Goal: Task Accomplishment & Management: Use online tool/utility

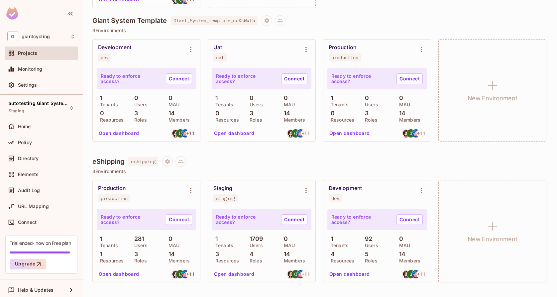
scroll to position [318, 0]
click at [224, 189] on div "Staging" at bounding box center [222, 188] width 19 height 7
click at [307, 187] on icon "Environment settings" at bounding box center [306, 190] width 8 height 8
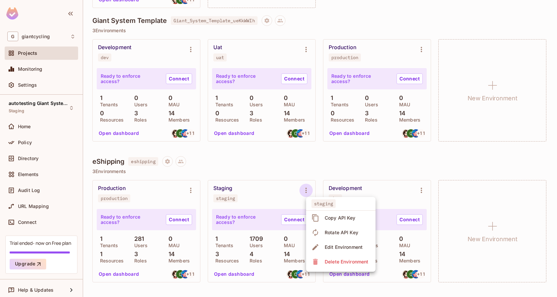
click at [288, 200] on div at bounding box center [278, 148] width 557 height 297
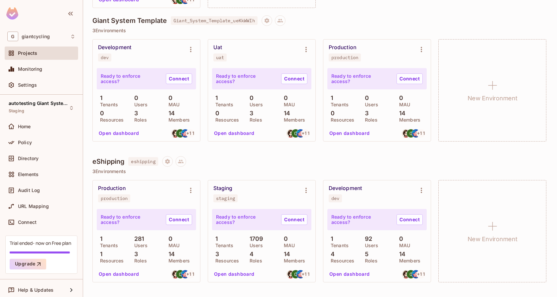
click at [240, 275] on button "Open dashboard" at bounding box center [234, 274] width 46 height 11
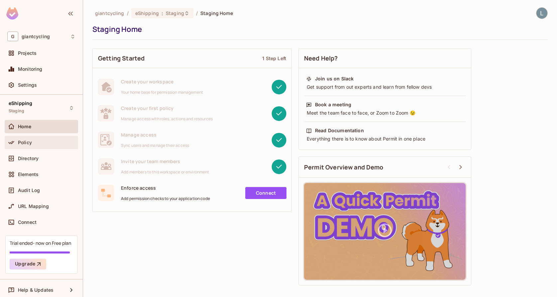
click at [31, 142] on span "Policy" at bounding box center [25, 142] width 14 height 5
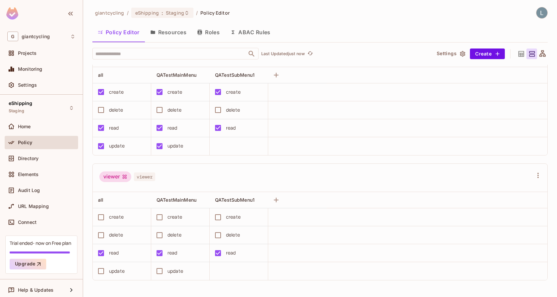
scroll to position [277, 0]
click at [113, 180] on div "viewer" at bounding box center [115, 177] width 32 height 11
click at [113, 179] on div "viewer" at bounding box center [115, 177] width 32 height 11
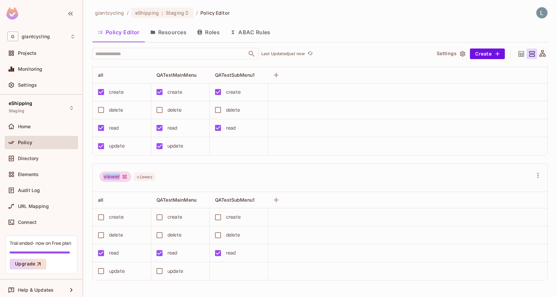
click at [113, 179] on div "viewer" at bounding box center [115, 177] width 32 height 11
click at [183, 202] on span "QATestMainMenu" at bounding box center [177, 200] width 40 height 6
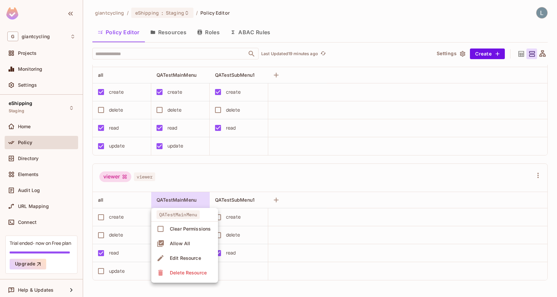
click at [192, 171] on div at bounding box center [278, 148] width 557 height 297
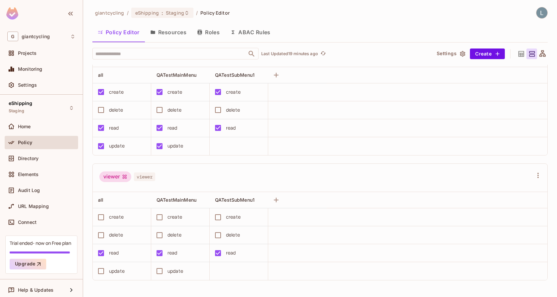
click at [539, 55] on icon at bounding box center [542, 54] width 8 height 8
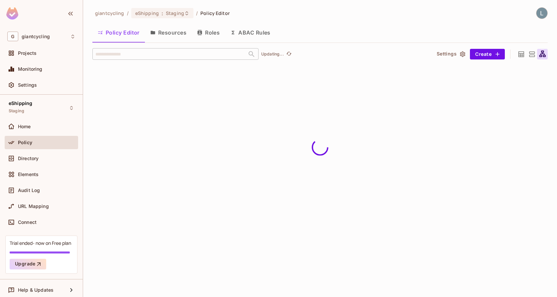
scroll to position [0, 0]
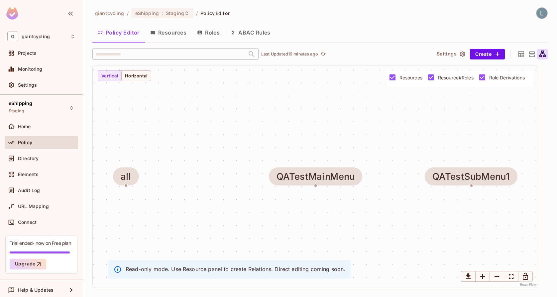
click at [520, 54] on icon at bounding box center [521, 54] width 8 height 8
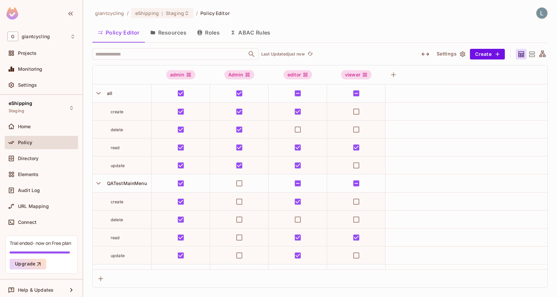
click at [531, 55] on icon at bounding box center [532, 54] width 8 height 8
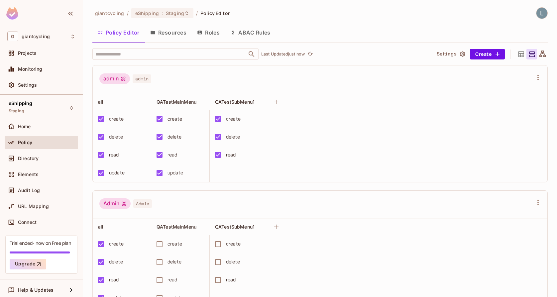
click at [165, 36] on button "Resources" at bounding box center [168, 32] width 47 height 17
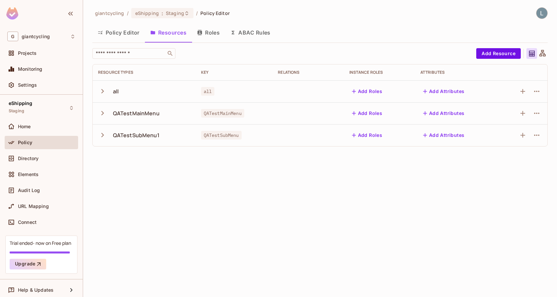
click at [102, 116] on icon "button" at bounding box center [102, 113] width 9 height 9
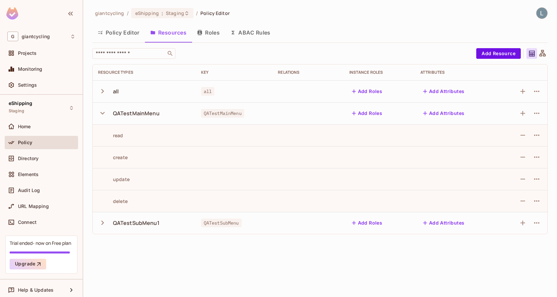
click at [218, 114] on span "QATestMainMenu" at bounding box center [222, 113] width 43 height 9
